Goal: Check status: Check status

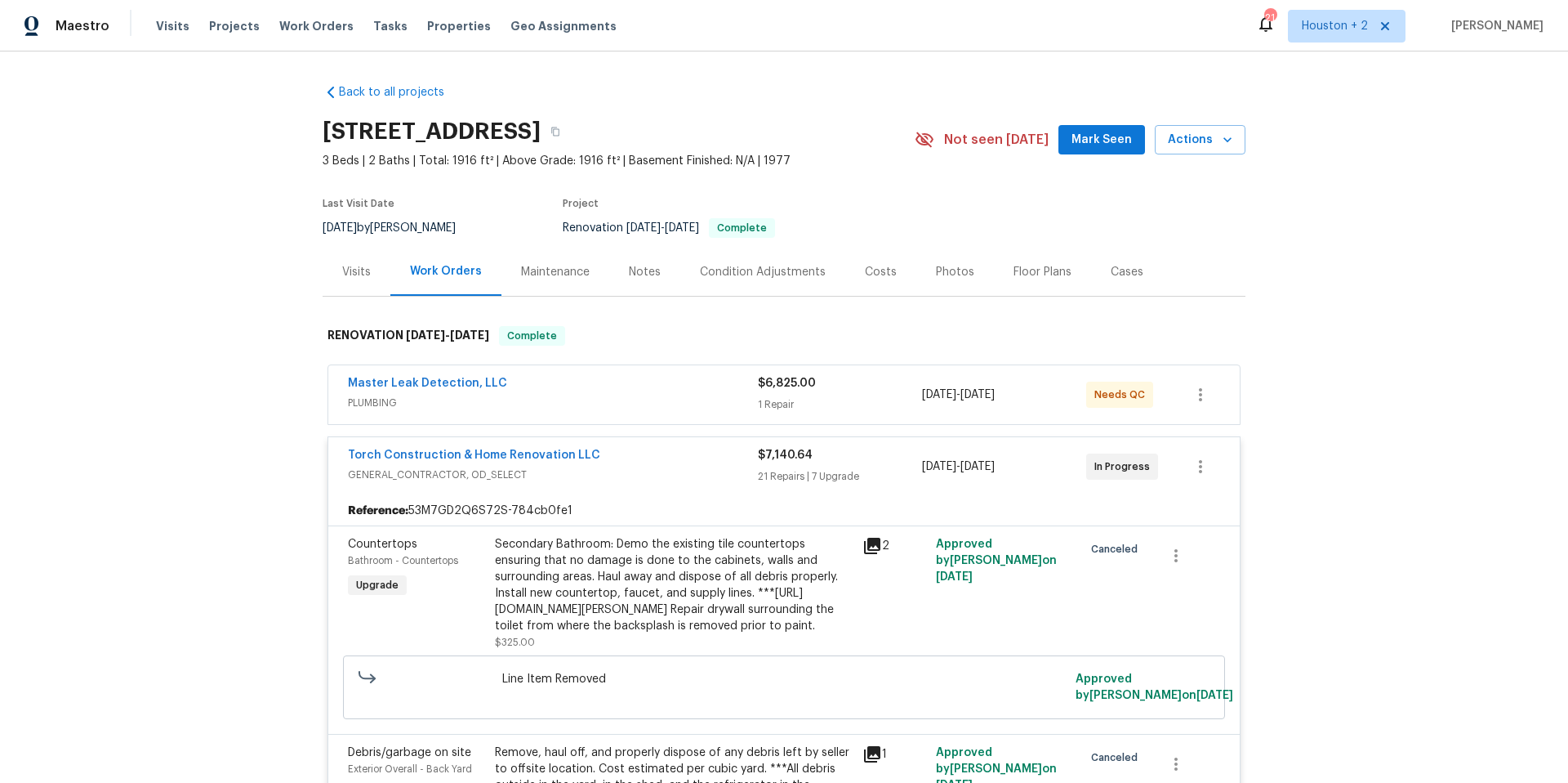
scroll to position [2521, 0]
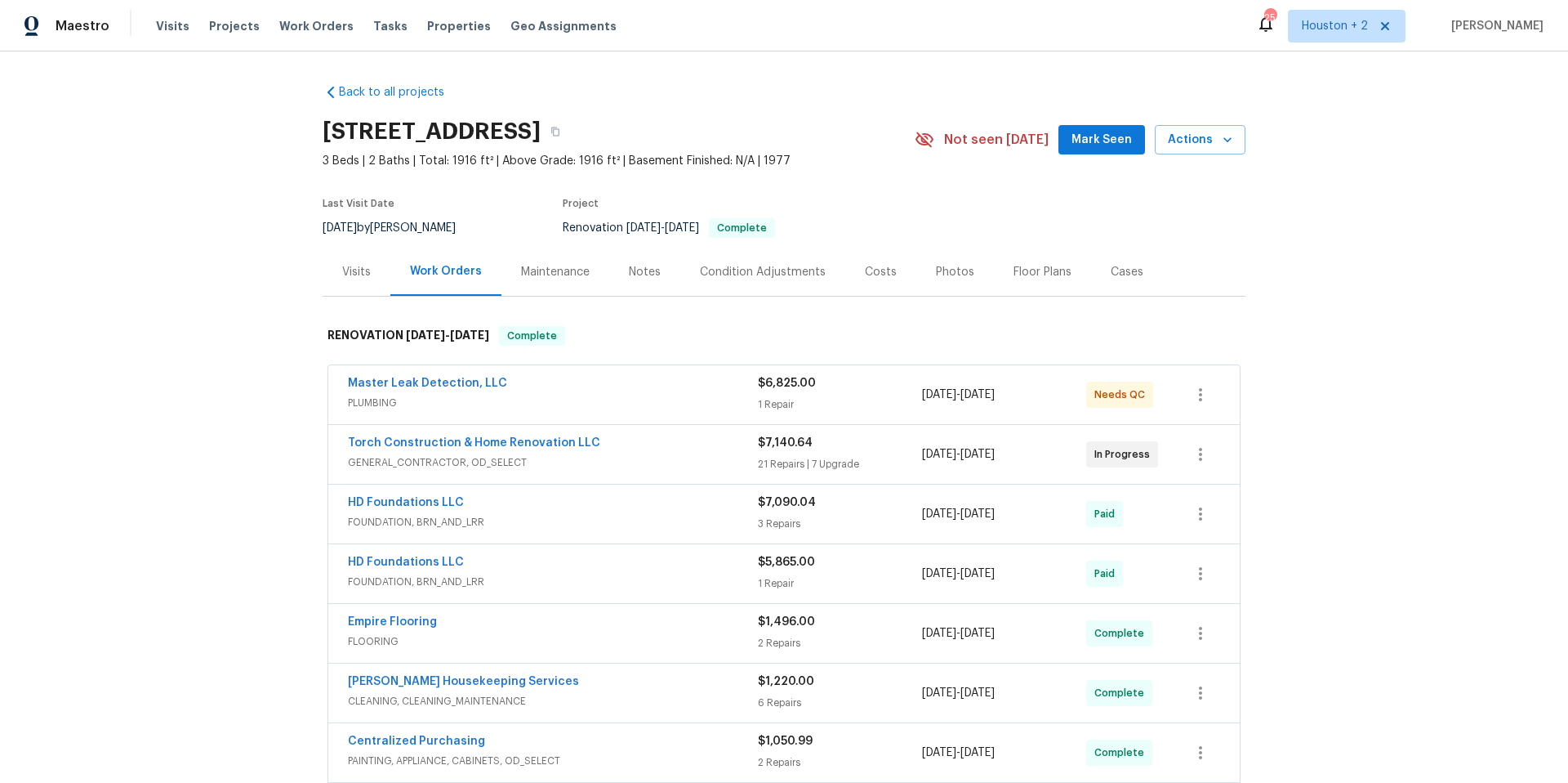
click at [811, 462] on div "21 Repairs | 7 Upgrade" at bounding box center [840, 463] width 164 height 16
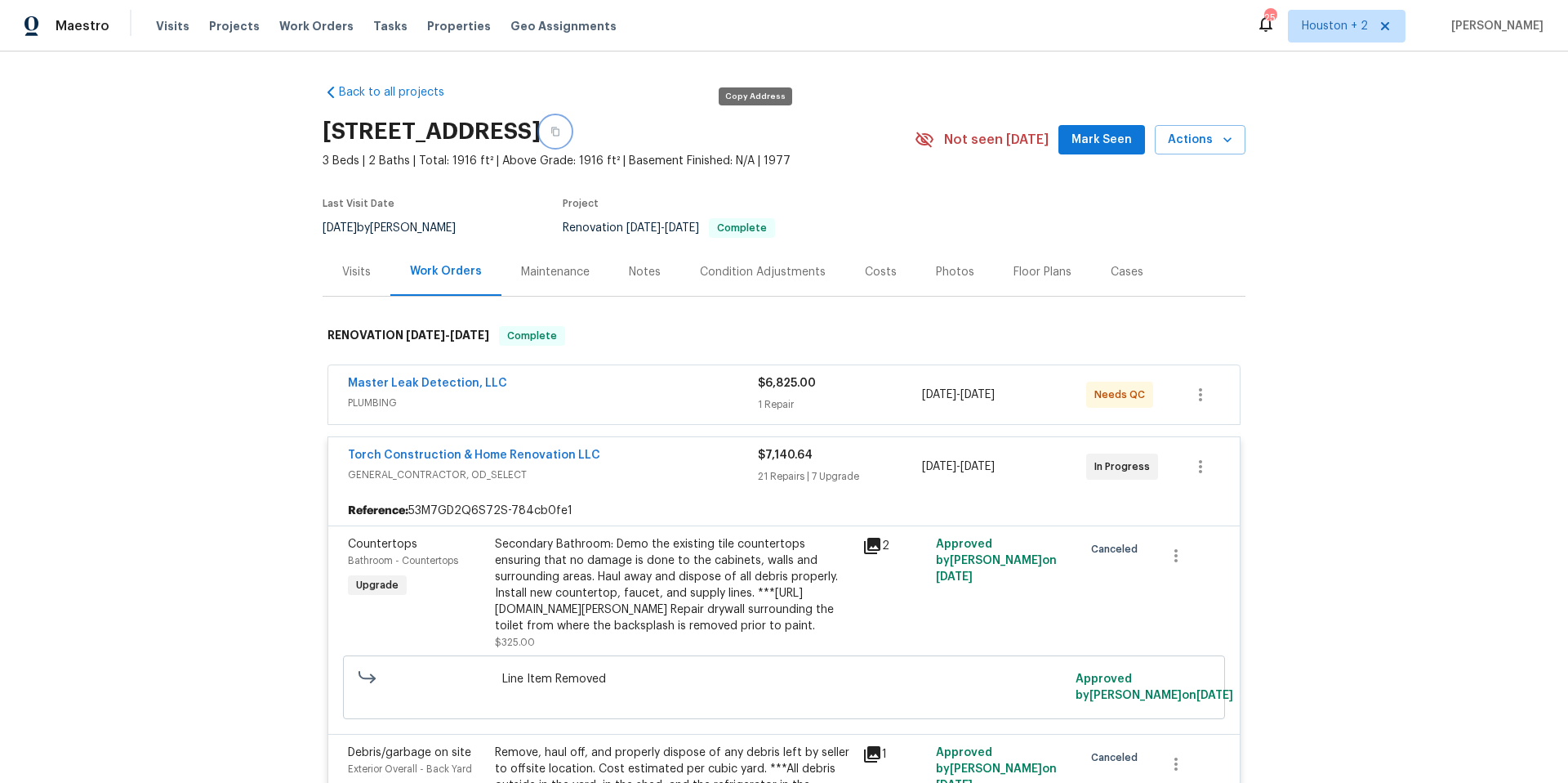
click at [560, 129] on icon "button" at bounding box center [555, 133] width 8 height 9
